Goal: Information Seeking & Learning: Learn about a topic

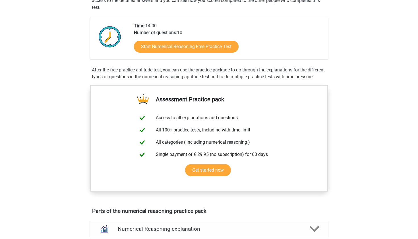
scroll to position [123, 0]
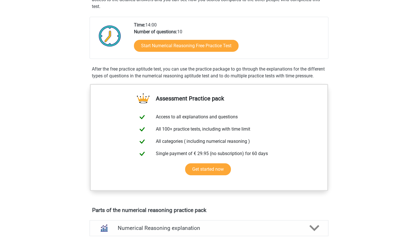
click at [213, 53] on div "Start Numerical Reasoning Free Practice Test" at bounding box center [229, 46] width 190 height 23
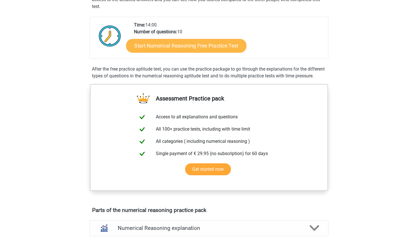
click at [213, 49] on link "Start Numerical Reasoning Free Practice Test" at bounding box center [186, 46] width 120 height 14
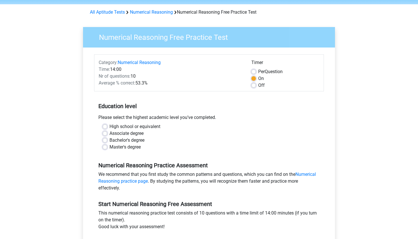
scroll to position [40, 0]
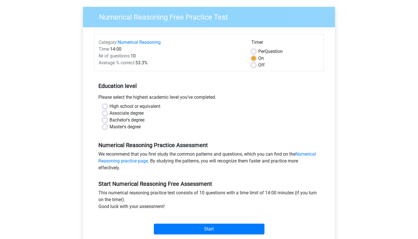
click at [128, 128] on label "Master's degree" at bounding box center [124, 126] width 31 height 7
click at [107, 128] on input "Master's degree" at bounding box center [105, 126] width 5 height 6
radio input "true"
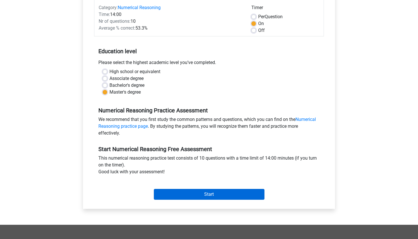
scroll to position [86, 0]
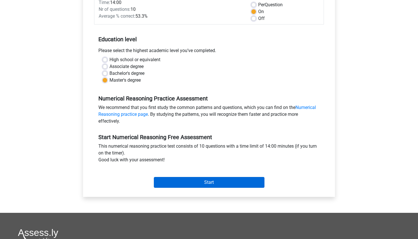
click at [175, 181] on input "Start" at bounding box center [209, 182] width 111 height 11
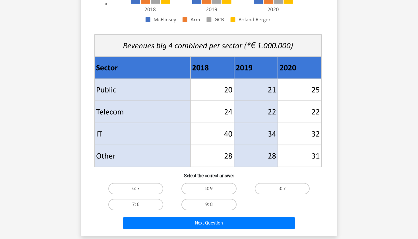
scroll to position [171, 0]
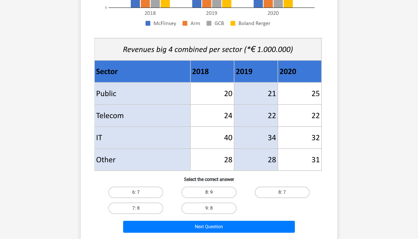
click at [223, 197] on label "8: 9" at bounding box center [208, 192] width 55 height 11
click at [213, 196] on input "8: 9" at bounding box center [211, 194] width 4 height 4
radio input "true"
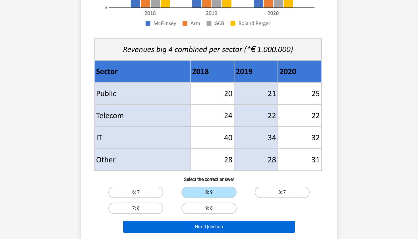
click at [218, 228] on button "Next Question" at bounding box center [209, 227] width 172 height 12
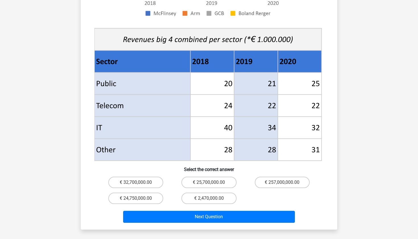
scroll to position [200, 0]
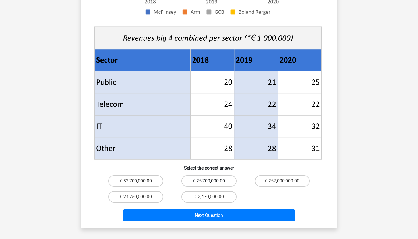
click at [218, 175] on label "€ 25,700,000.00" at bounding box center [208, 180] width 55 height 11
click at [213, 181] on input "€ 25,700,000.00" at bounding box center [211, 183] width 4 height 4
radio input "true"
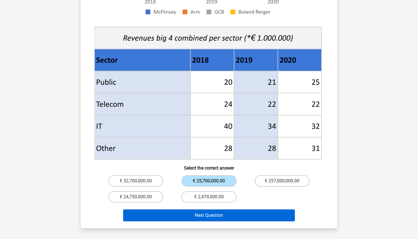
click at [216, 209] on button "Next Question" at bounding box center [209, 215] width 172 height 12
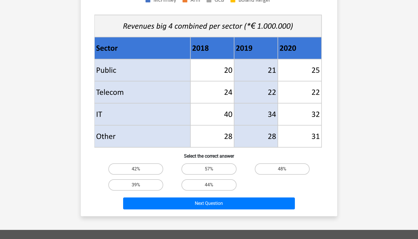
scroll to position [207, 0]
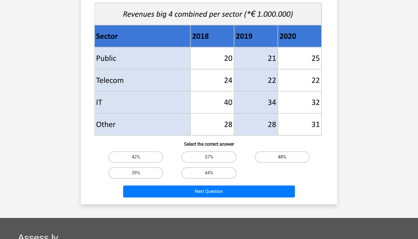
click at [285, 156] on label "48%" at bounding box center [282, 156] width 55 height 11
click at [285, 157] on input "48%" at bounding box center [284, 159] width 4 height 4
radio input "true"
click at [256, 184] on div "Next Question" at bounding box center [209, 190] width 238 height 19
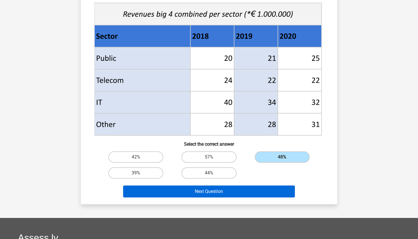
click at [256, 190] on button "Next Question" at bounding box center [209, 191] width 172 height 12
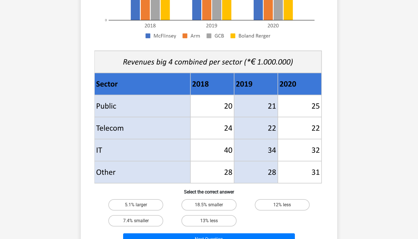
scroll to position [158, 0]
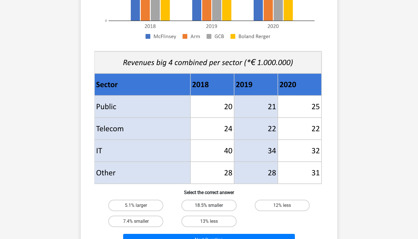
click at [200, 207] on label "18.5% smaller" at bounding box center [208, 205] width 55 height 11
click at [209, 207] on input "18.5% smaller" at bounding box center [211, 207] width 4 height 4
radio input "true"
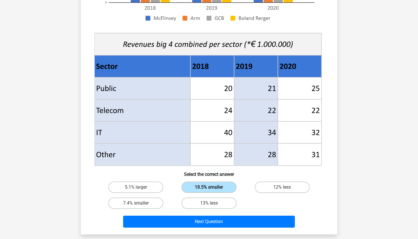
scroll to position [216, 0]
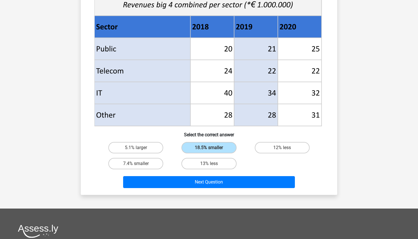
click at [204, 190] on div "Next Question" at bounding box center [209, 183] width 220 height 14
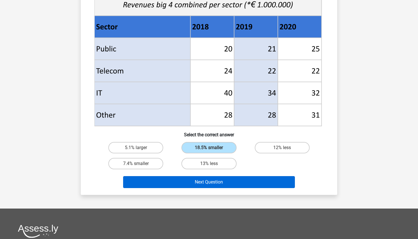
click at [204, 181] on button "Next Question" at bounding box center [209, 182] width 172 height 12
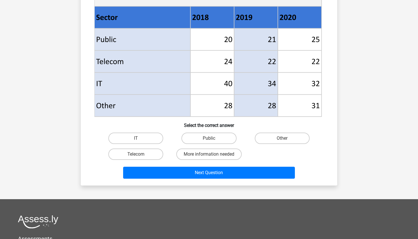
scroll to position [228, 0]
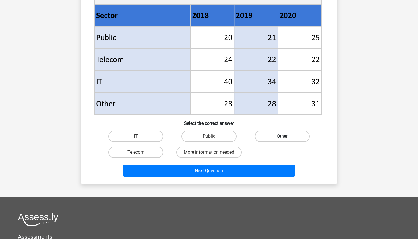
click at [272, 138] on label "Other" at bounding box center [282, 136] width 55 height 11
click at [282, 138] on input "Other" at bounding box center [284, 138] width 4 height 4
radio input "true"
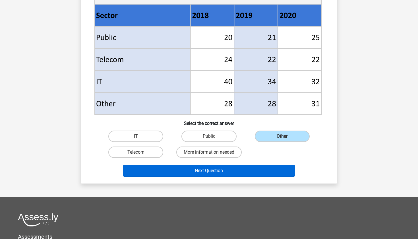
click at [244, 175] on button "Next Question" at bounding box center [209, 171] width 172 height 12
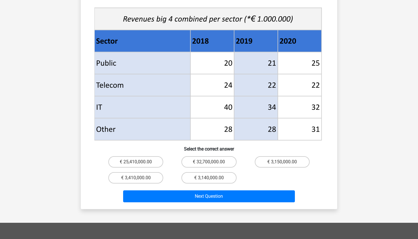
scroll to position [212, 0]
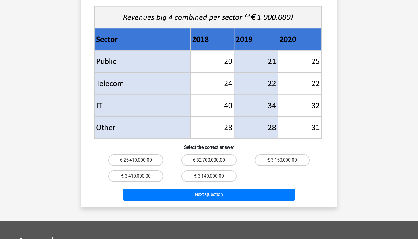
click at [225, 155] on label "€ 32,700,000.00" at bounding box center [208, 159] width 55 height 11
click at [213, 160] on input "€ 32,700,000.00" at bounding box center [211, 162] width 4 height 4
radio input "true"
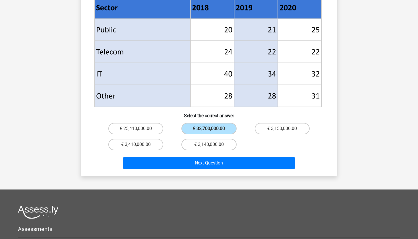
scroll to position [270, 0]
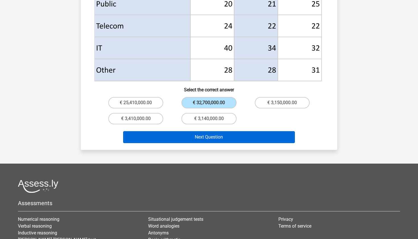
click at [230, 131] on button "Next Question" at bounding box center [209, 137] width 172 height 12
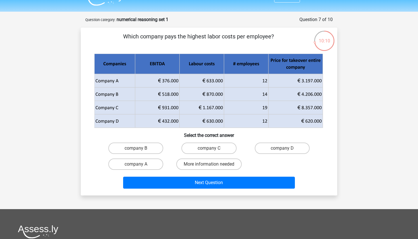
scroll to position [12, 0]
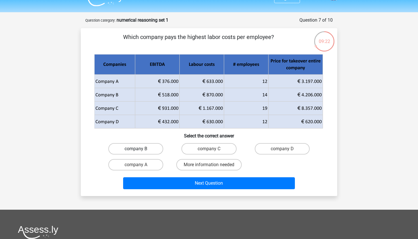
click at [154, 152] on label "company B" at bounding box center [135, 148] width 55 height 11
click at [140, 152] on input "company B" at bounding box center [138, 151] width 4 height 4
radio input "true"
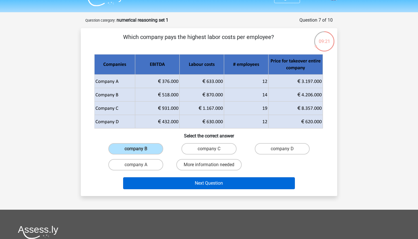
click at [175, 181] on button "Next Question" at bounding box center [209, 183] width 172 height 12
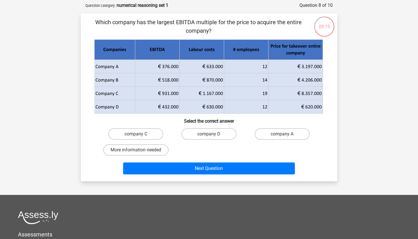
scroll to position [26, 0]
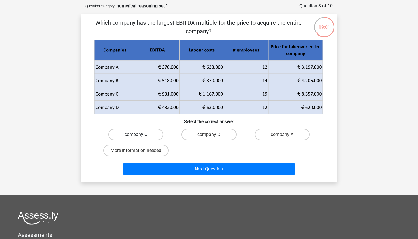
click at [140, 131] on label "company C" at bounding box center [135, 134] width 55 height 11
click at [140, 135] on input "company C" at bounding box center [138, 137] width 4 height 4
radio input "true"
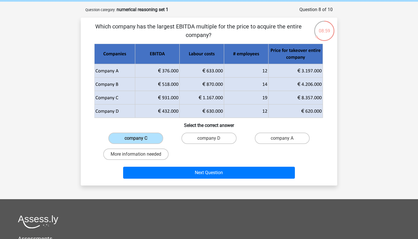
scroll to position [22, 0]
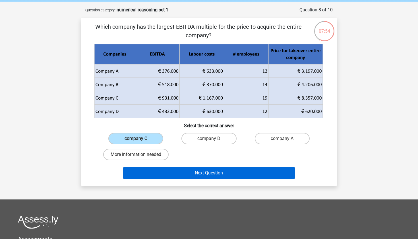
click at [181, 173] on button "Next Question" at bounding box center [209, 173] width 172 height 12
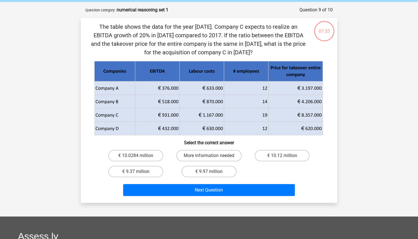
scroll to position [28, 0]
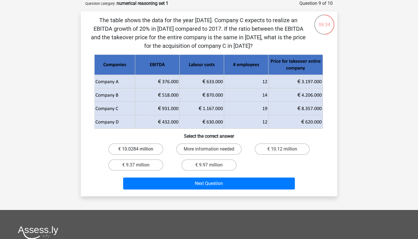
click at [148, 149] on label "€ 10.0284 million" at bounding box center [135, 148] width 55 height 11
click at [140, 149] on input "€ 10.0284 million" at bounding box center [138, 151] width 4 height 4
radio input "true"
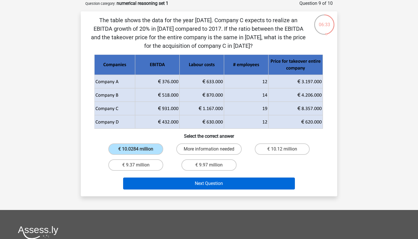
click at [193, 187] on button "Next Question" at bounding box center [209, 183] width 172 height 12
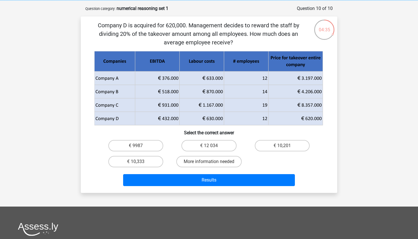
scroll to position [21, 0]
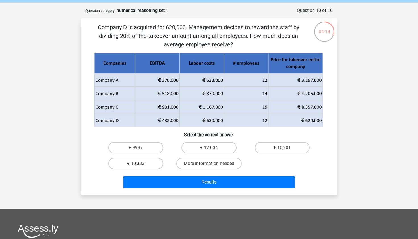
click at [148, 160] on label "€ 10,333" at bounding box center [135, 163] width 55 height 11
click at [140, 164] on input "€ 10,333" at bounding box center [138, 166] width 4 height 4
radio input "true"
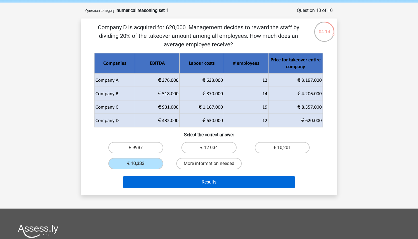
click at [162, 180] on button "Results" at bounding box center [209, 182] width 172 height 12
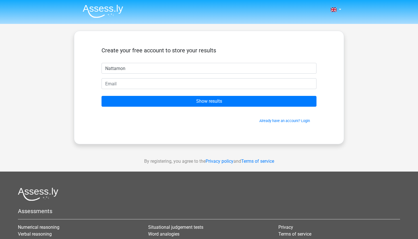
type input "Nattamon"
click at [198, 93] on form "Create your free account to store your results [GEOGRAPHIC_DATA] Show results A…" at bounding box center [209, 85] width 215 height 77
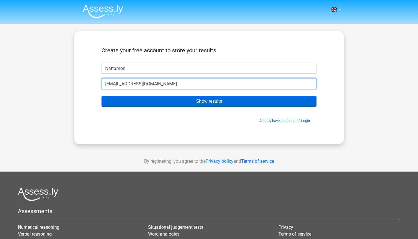
type input "[EMAIL_ADDRESS][DOMAIN_NAME]"
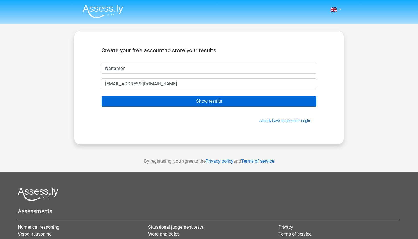
click at [189, 98] on input "Show results" at bounding box center [209, 101] width 215 height 11
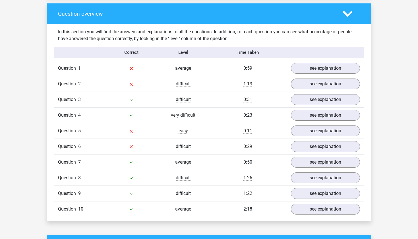
scroll to position [418, 0]
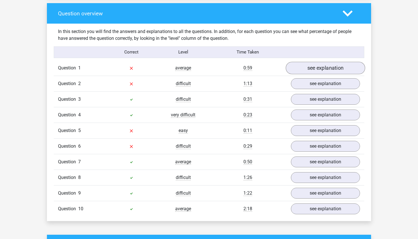
click at [311, 66] on link "see explanation" at bounding box center [325, 68] width 79 height 13
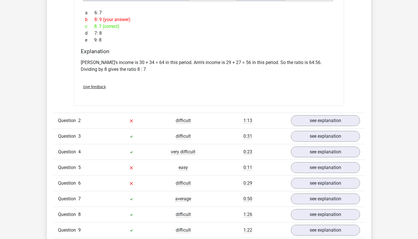
scroll to position [815, 0]
click at [311, 117] on link "see explanation" at bounding box center [325, 120] width 79 height 13
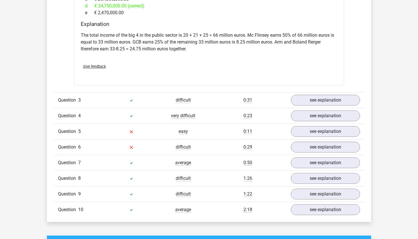
scroll to position [1307, 0]
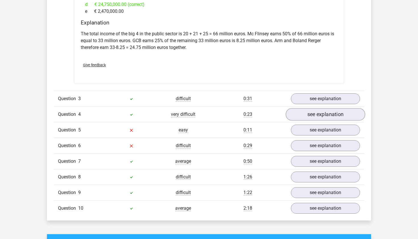
click at [317, 110] on link "see explanation" at bounding box center [325, 114] width 79 height 13
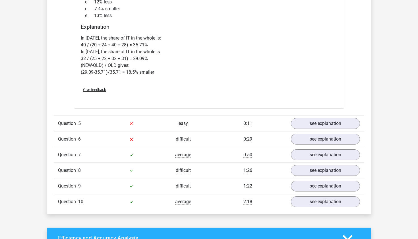
scroll to position [1777, 0]
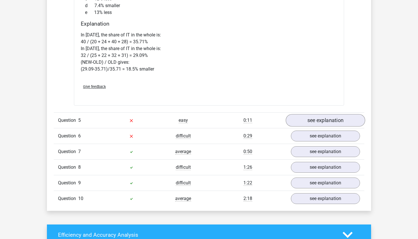
click at [311, 114] on link "see explanation" at bounding box center [325, 120] width 79 height 13
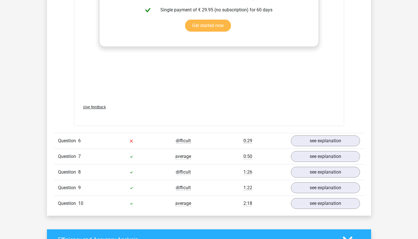
scroll to position [2380, 0]
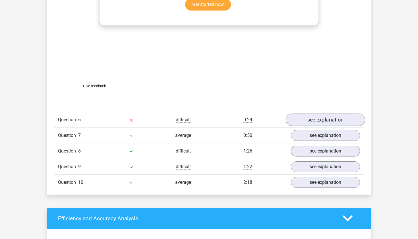
click at [299, 115] on link "see explanation" at bounding box center [325, 119] width 79 height 13
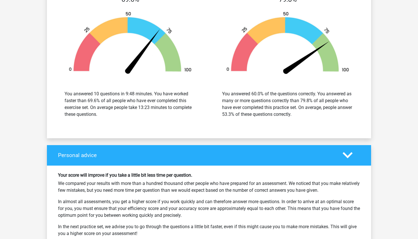
scroll to position [3077, 0]
